Goal: Task Accomplishment & Management: Use online tool/utility

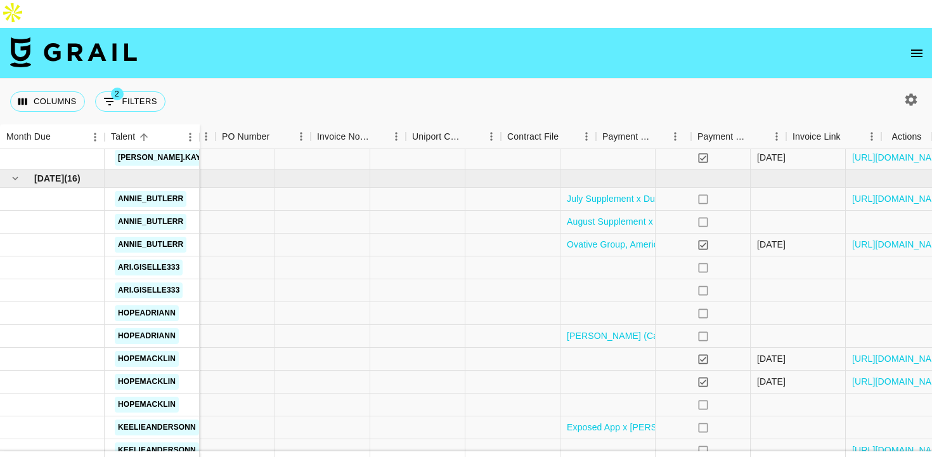
scroll to position [765, 951]
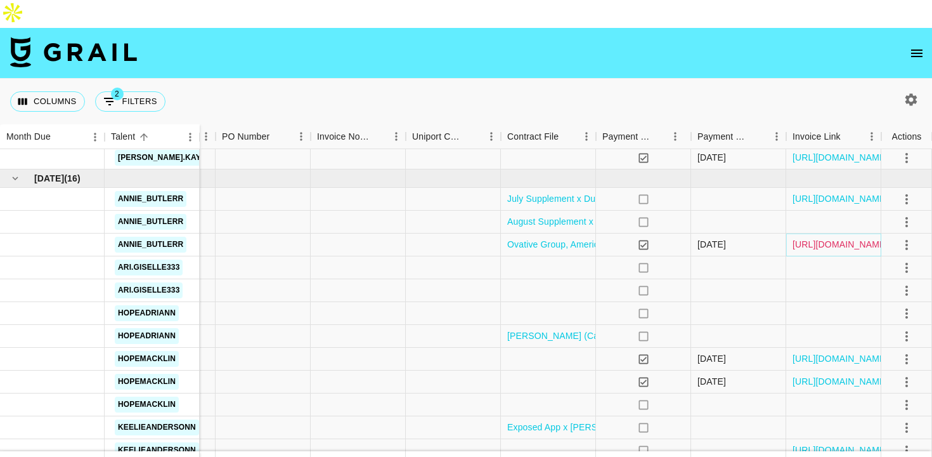
click at [829, 238] on link "[URL][DOMAIN_NAME]" at bounding box center [841, 244] width 96 height 13
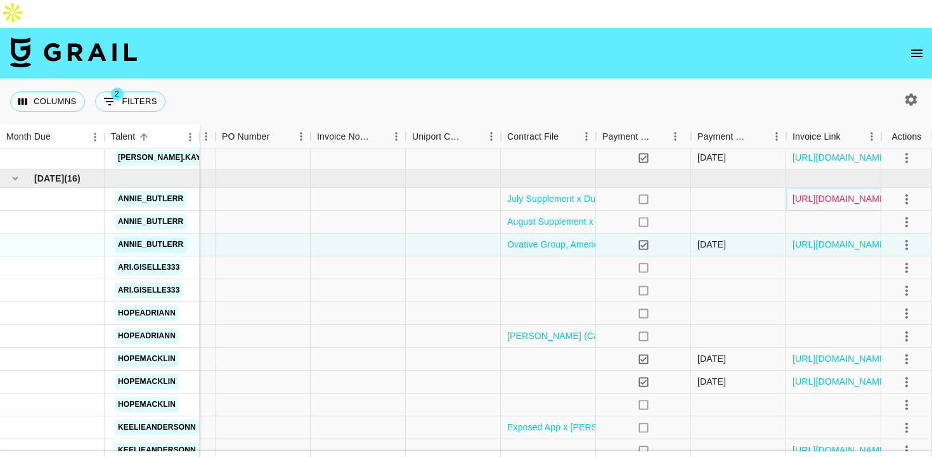
click at [819, 192] on link "[URL][DOMAIN_NAME]" at bounding box center [841, 198] width 96 height 13
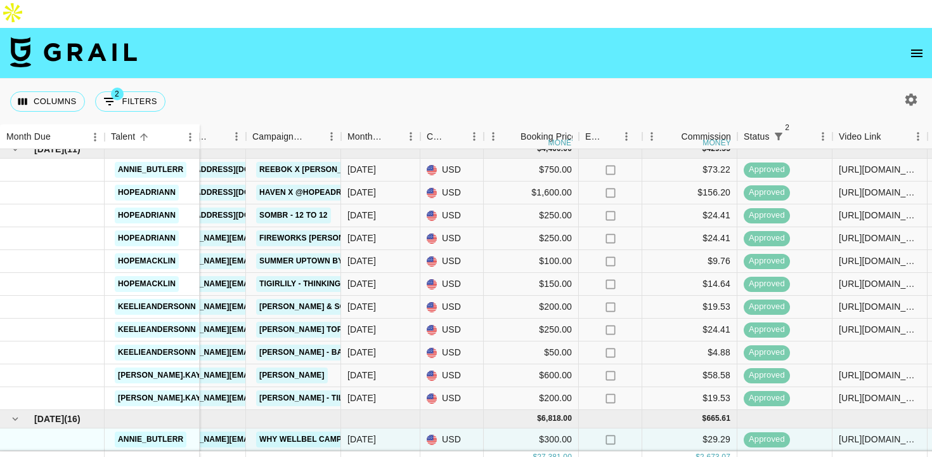
scroll to position [525, 0]
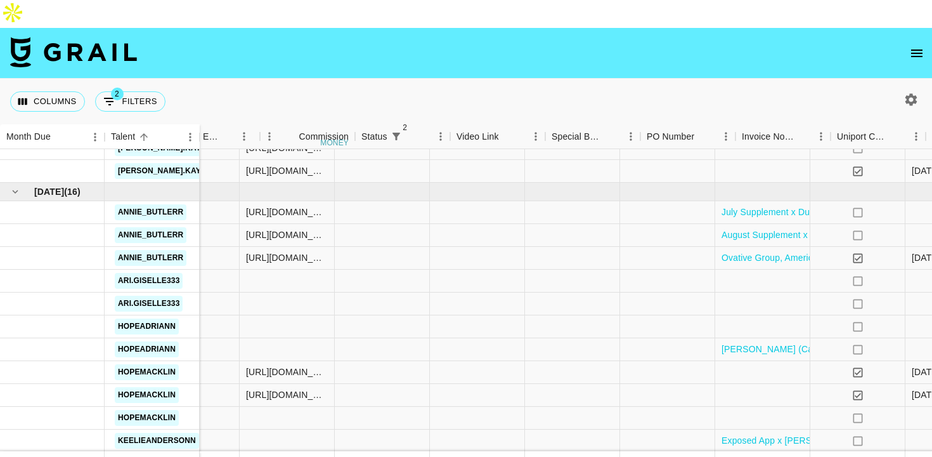
scroll to position [752, 951]
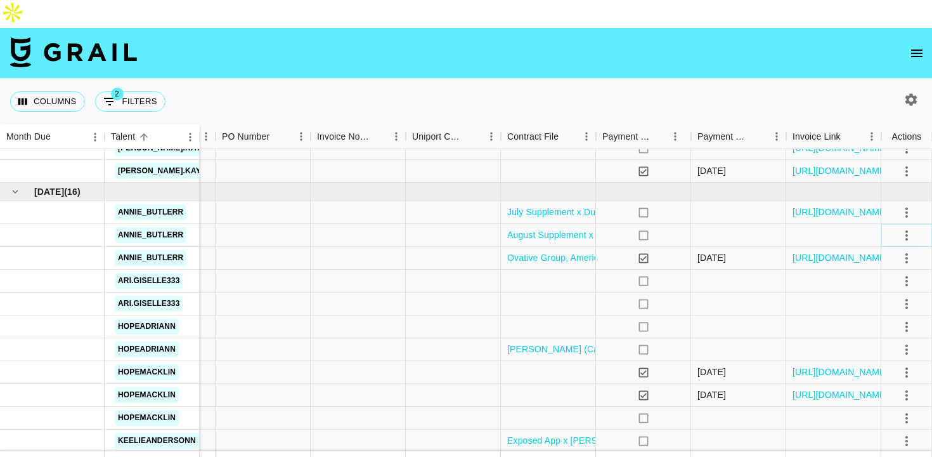
click at [909, 228] on icon "select merge strategy" at bounding box center [906, 235] width 15 height 15
click at [869, 325] on div "Approve" at bounding box center [879, 325] width 39 height 15
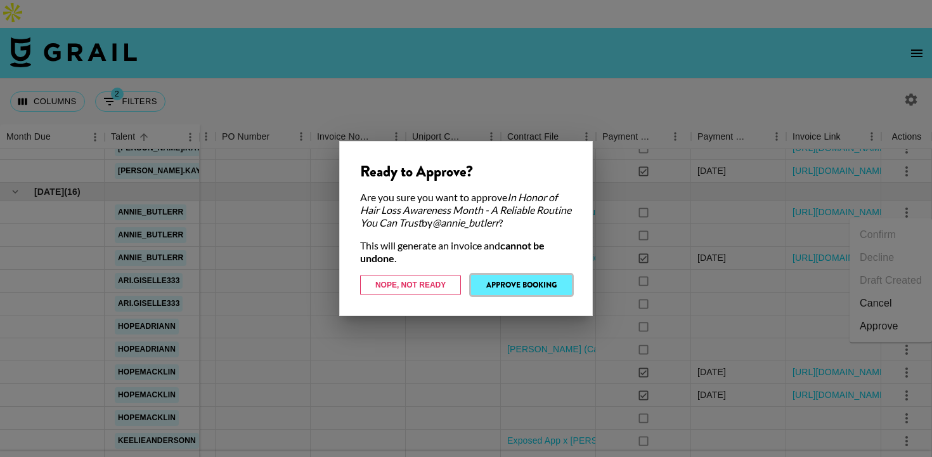
click at [495, 283] on button "Approve Booking" at bounding box center [521, 285] width 101 height 20
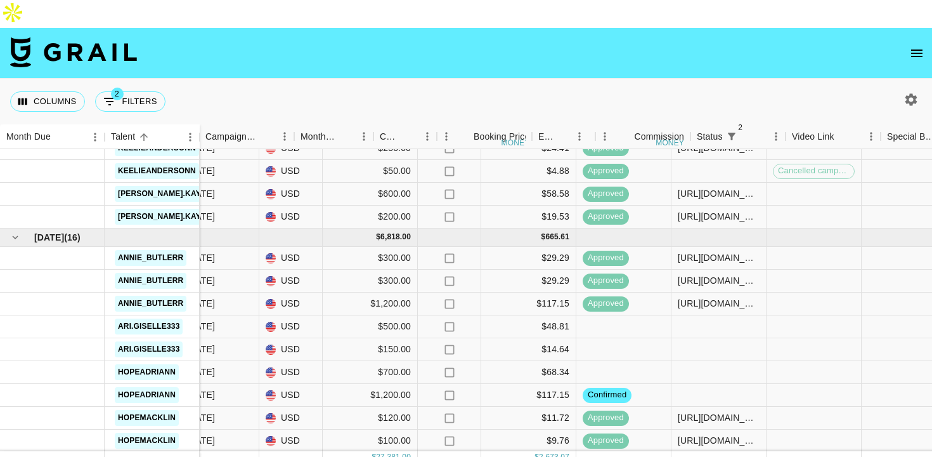
scroll to position [706, 191]
